Goal: Complete application form: Complete application form

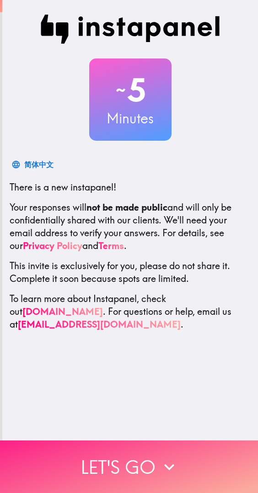
click at [117, 460] on button "Let's go" at bounding box center [129, 466] width 258 height 53
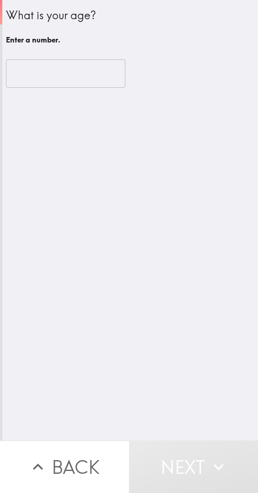
click at [63, 85] on input "number" at bounding box center [65, 73] width 119 height 28
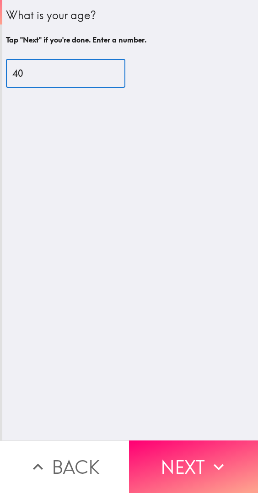
type input "40"
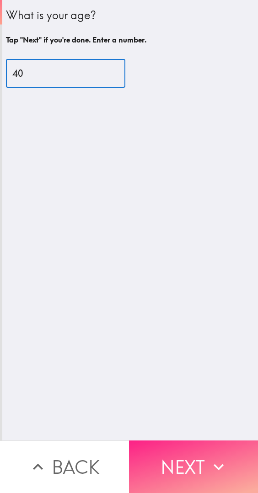
click at [208, 463] on icon "button" at bounding box center [218, 467] width 20 height 20
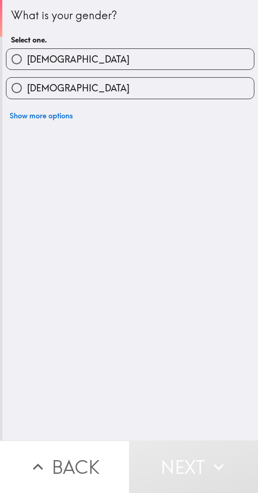
click at [175, 51] on label "[DEMOGRAPHIC_DATA]" at bounding box center [129, 59] width 247 height 21
click at [27, 51] on input "[DEMOGRAPHIC_DATA]" at bounding box center [16, 59] width 21 height 21
radio input "true"
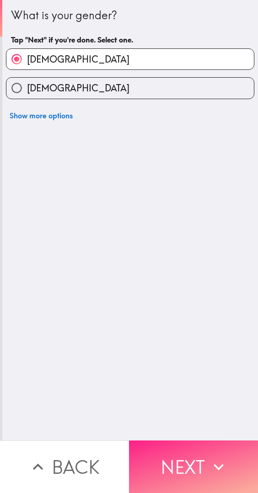
click at [208, 465] on icon "button" at bounding box center [218, 467] width 20 height 20
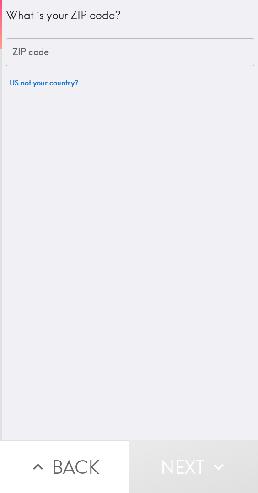
click at [170, 48] on input "ZIP code" at bounding box center [130, 52] width 248 height 28
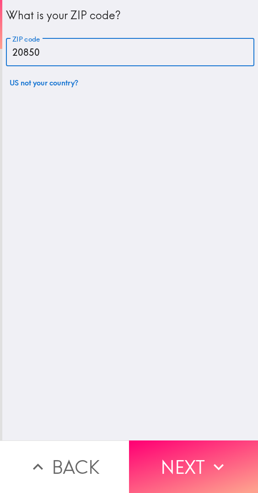
type input "20850"
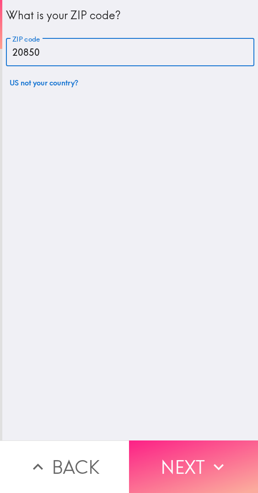
click at [204, 461] on button "Next" at bounding box center [193, 466] width 129 height 53
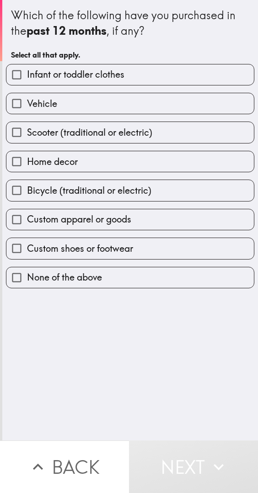
click at [186, 74] on label "Infant or toddler clothes" at bounding box center [129, 74] width 247 height 21
click at [27, 74] on input "Infant or toddler clothes" at bounding box center [16, 74] width 21 height 21
checkbox input "true"
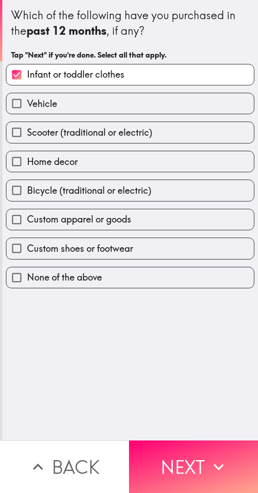
click at [162, 244] on label "Custom shoes or footwear" at bounding box center [129, 248] width 247 height 21
click at [27, 244] on input "Custom shoes or footwear" at bounding box center [16, 248] width 21 height 21
checkbox input "true"
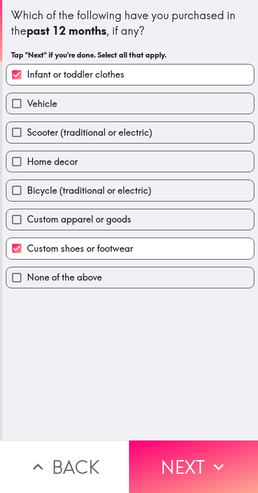
click at [160, 212] on label "Custom apparel or goods" at bounding box center [129, 219] width 247 height 21
click at [27, 212] on input "Custom apparel or goods" at bounding box center [16, 219] width 21 height 21
checkbox input "true"
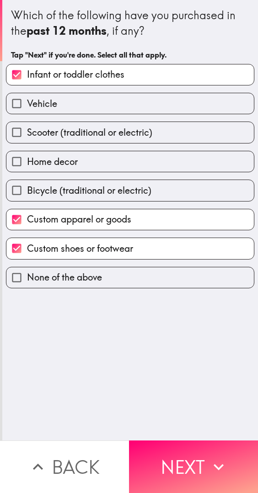
click at [159, 198] on label "Bicycle (traditional or electric)" at bounding box center [129, 190] width 247 height 21
click at [27, 198] on input "Bicycle (traditional or electric)" at bounding box center [16, 190] width 21 height 21
checkbox input "true"
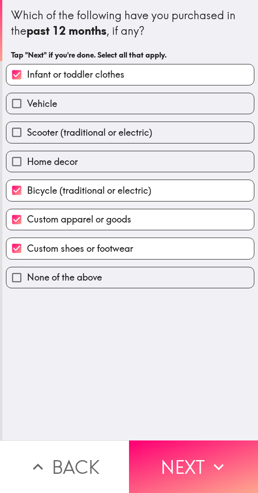
click at [166, 169] on label "Home decor" at bounding box center [129, 161] width 247 height 21
click at [27, 169] on input "Home decor" at bounding box center [16, 161] width 21 height 21
checkbox input "true"
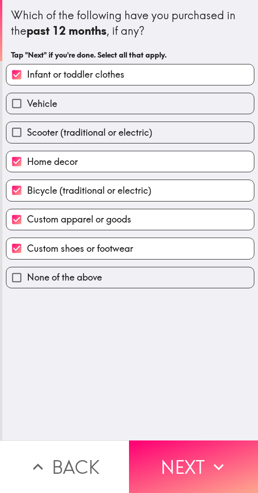
click at [184, 139] on label "Scooter (traditional or electric)" at bounding box center [129, 132] width 247 height 21
click at [27, 139] on input "Scooter (traditional or electric)" at bounding box center [16, 132] width 21 height 21
checkbox input "true"
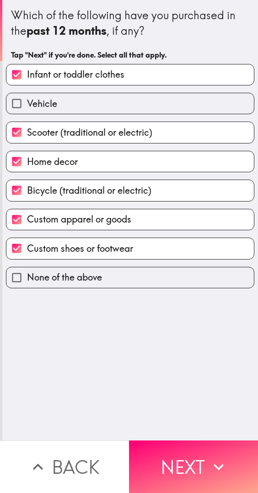
click at [197, 111] on label "Vehicle" at bounding box center [129, 103] width 247 height 21
click at [27, 111] on input "Vehicle" at bounding box center [16, 103] width 21 height 21
checkbox input "true"
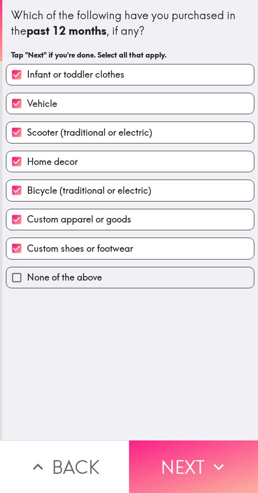
click at [201, 454] on button "Next" at bounding box center [193, 466] width 129 height 53
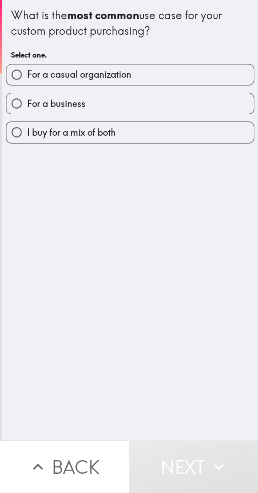
click at [178, 132] on label "I buy for a mix of both" at bounding box center [129, 132] width 247 height 21
click at [27, 132] on input "I buy for a mix of both" at bounding box center [16, 132] width 21 height 21
radio input "true"
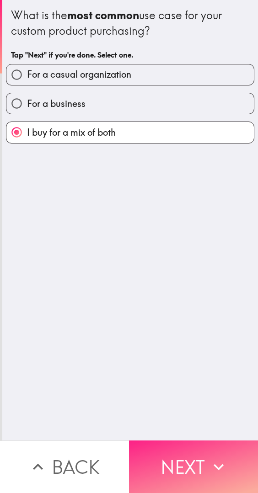
click at [208, 463] on icon "button" at bounding box center [218, 467] width 20 height 20
